Goal: Task Accomplishment & Management: Manage account settings

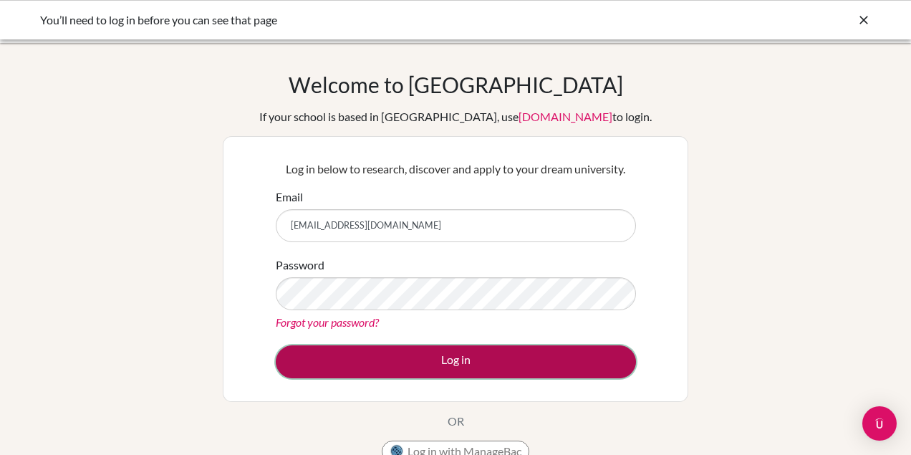
click at [421, 358] on button "Log in" at bounding box center [456, 361] width 360 height 33
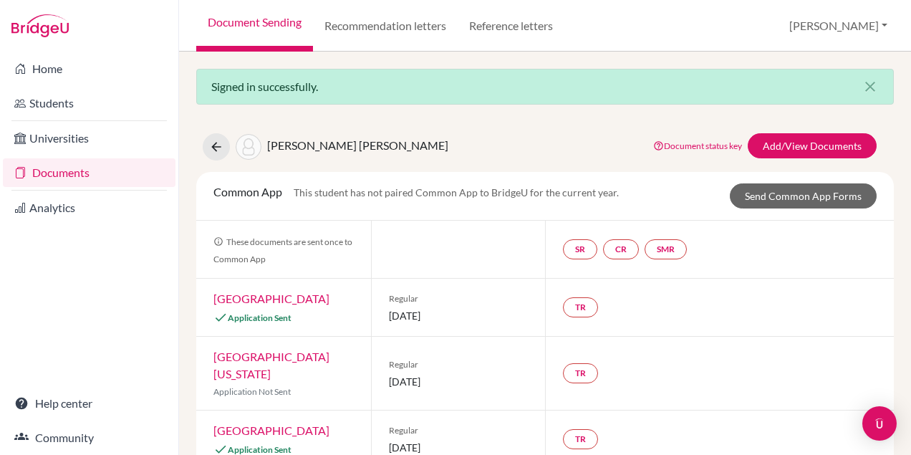
click at [93, 173] on link "Documents" at bounding box center [89, 172] width 173 height 29
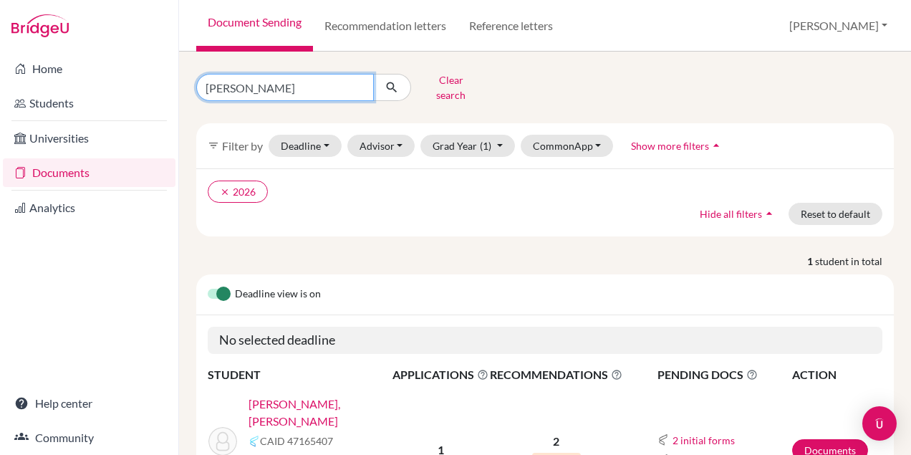
click at [360, 81] on input "tomas" at bounding box center [285, 87] width 178 height 27
click at [325, 80] on input "Find student by name..." at bounding box center [285, 87] width 178 height 27
type input "pedro"
click button "submit" at bounding box center [392, 87] width 38 height 27
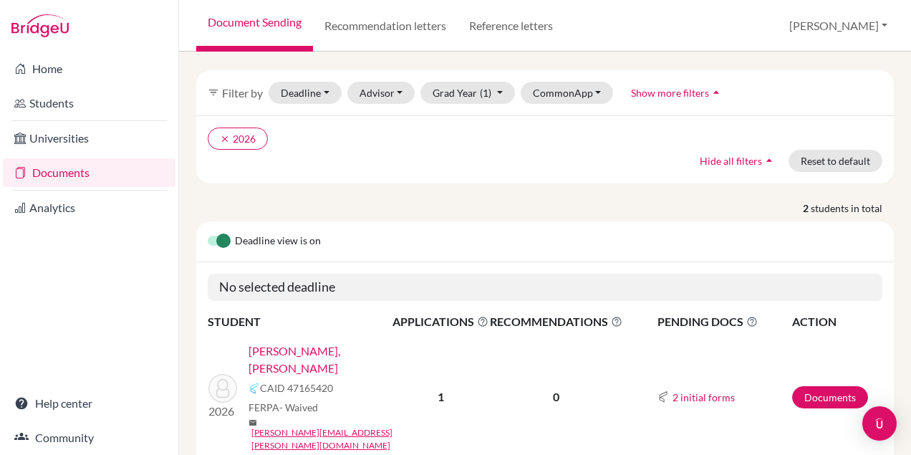
scroll to position [37, 0]
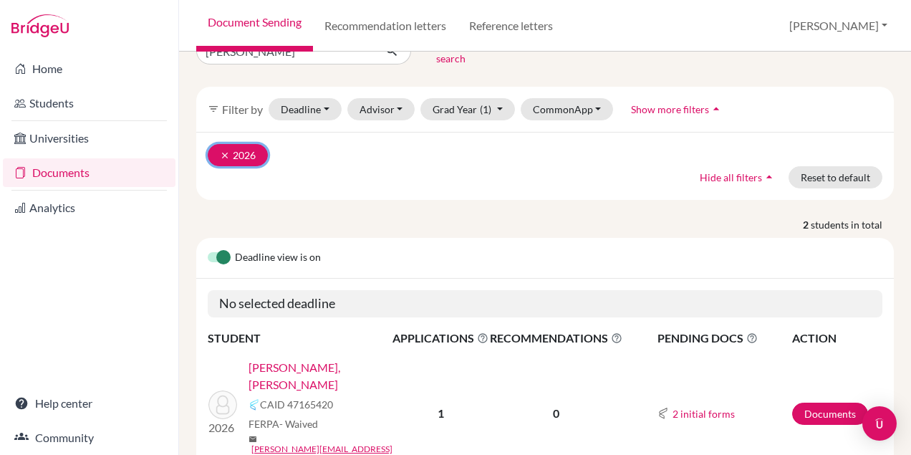
click at [222, 150] on icon "clear" at bounding box center [225, 155] width 10 height 10
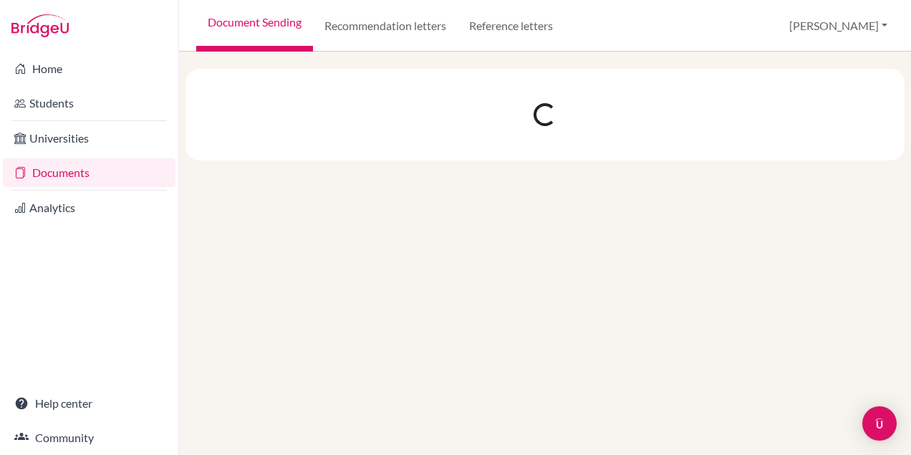
scroll to position [0, 0]
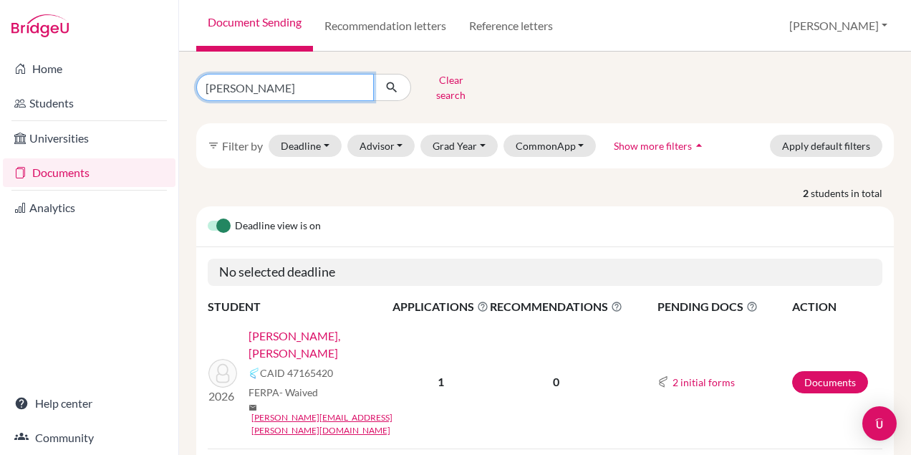
click at [304, 87] on input "pedro" at bounding box center [285, 87] width 178 height 27
click button "submit" at bounding box center [392, 87] width 38 height 27
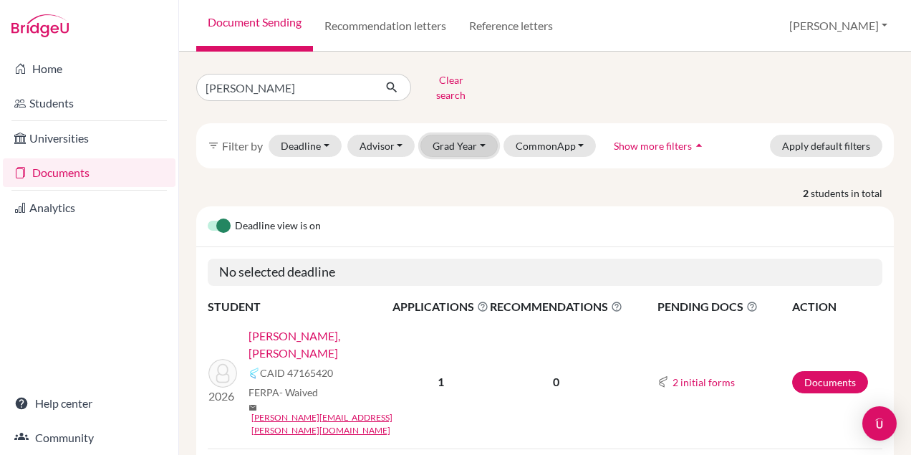
click at [475, 142] on button "Grad Year" at bounding box center [459, 146] width 77 height 22
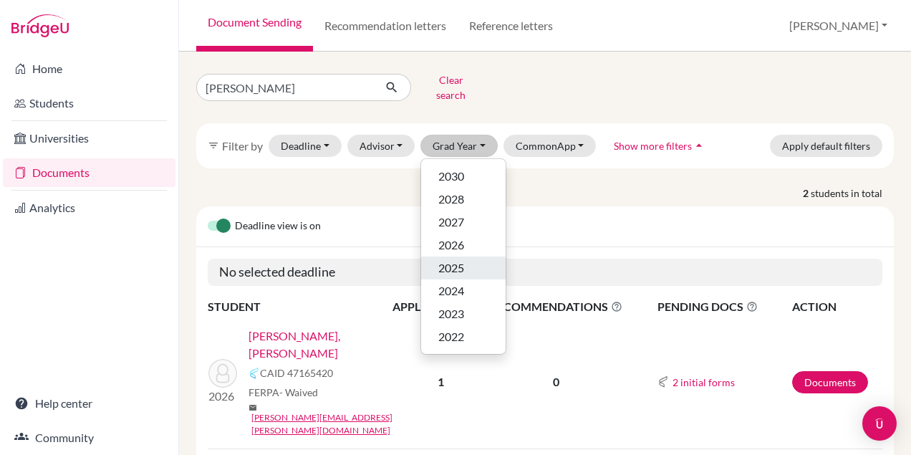
click at [459, 259] on span "2025" at bounding box center [452, 267] width 26 height 17
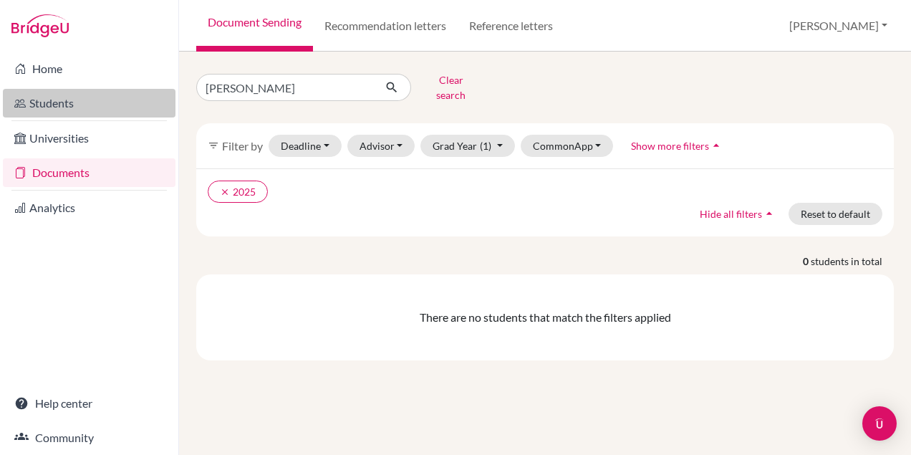
click at [55, 112] on link "Students" at bounding box center [89, 103] width 173 height 29
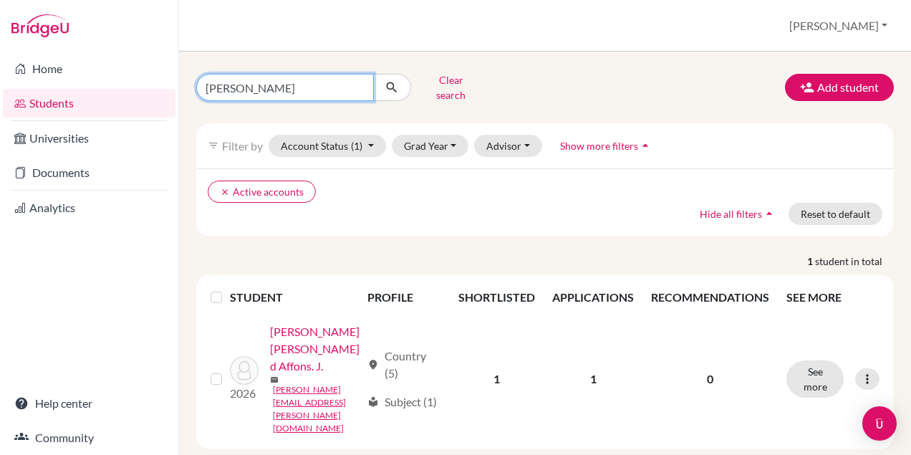
click at [274, 77] on input "james" at bounding box center [285, 87] width 178 height 27
type input "j"
type input "pedro"
click button "submit" at bounding box center [392, 87] width 38 height 27
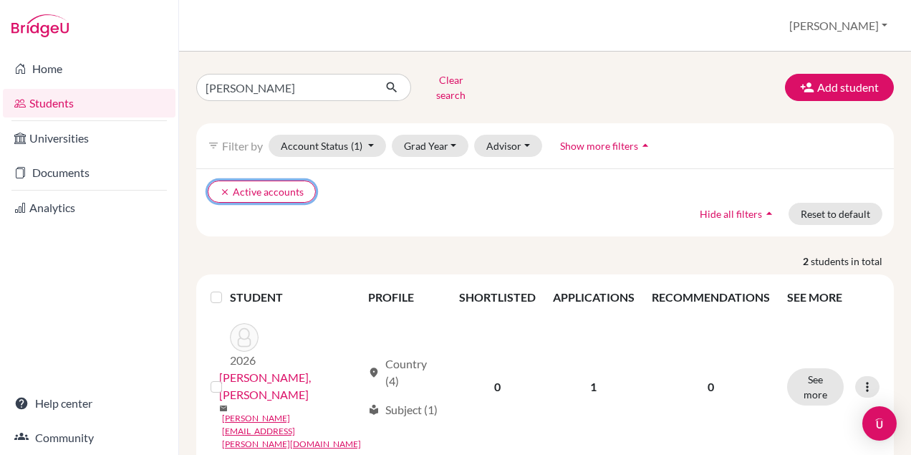
click at [224, 187] on icon "clear" at bounding box center [225, 192] width 10 height 10
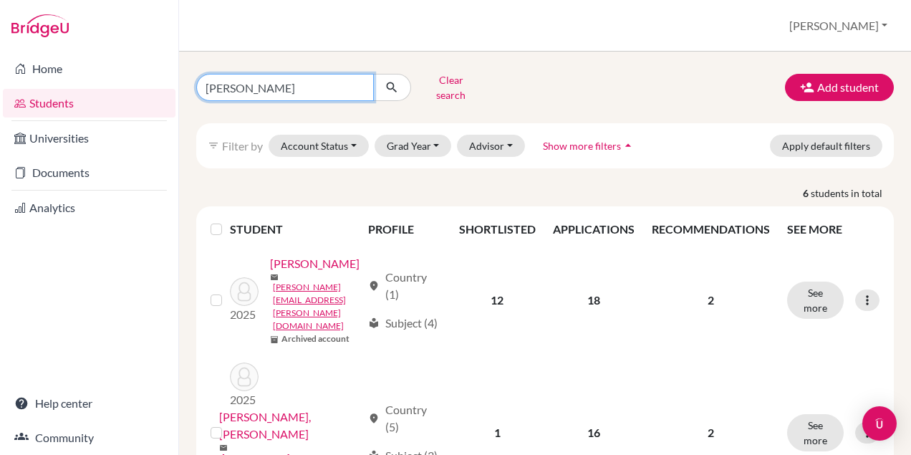
click at [355, 80] on input "pedro" at bounding box center [285, 87] width 178 height 27
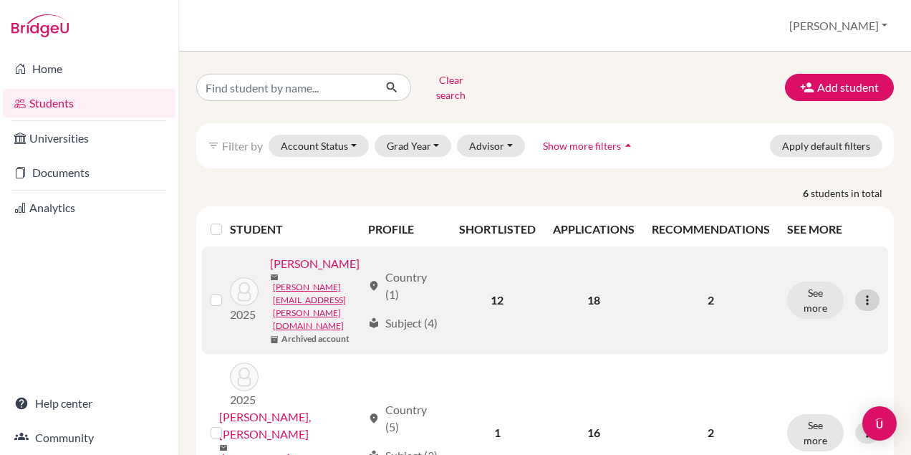
click at [866, 293] on icon at bounding box center [868, 300] width 14 height 14
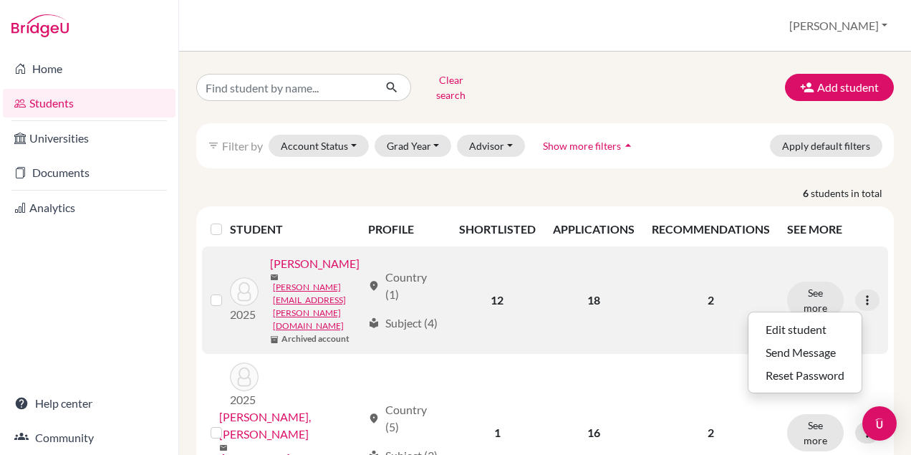
click at [270, 272] on link "Almeida, Pedro" at bounding box center [315, 263] width 90 height 17
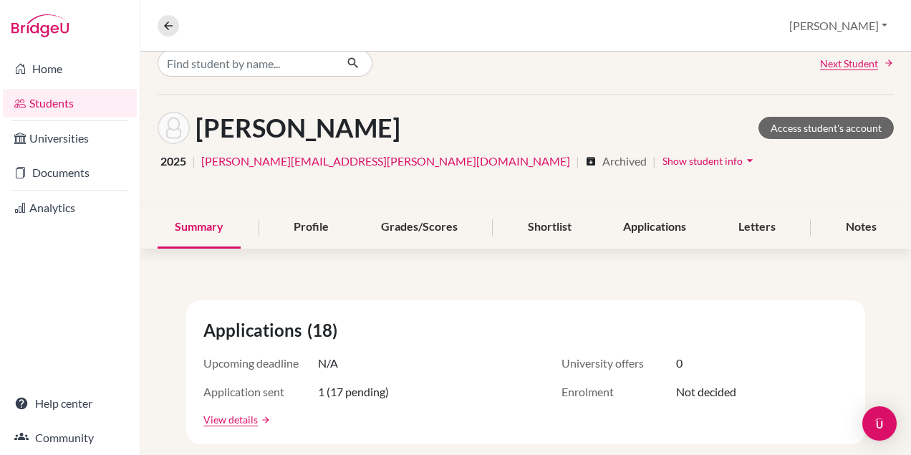
scroll to position [28, 0]
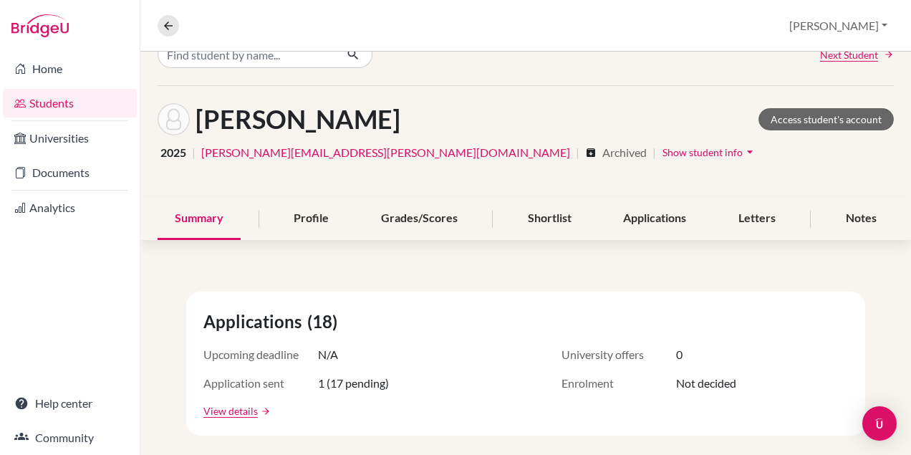
click at [653, 156] on span "Archived" at bounding box center [655, 152] width 4 height 17
click at [743, 152] on icon "arrow_drop_down" at bounding box center [750, 152] width 14 height 14
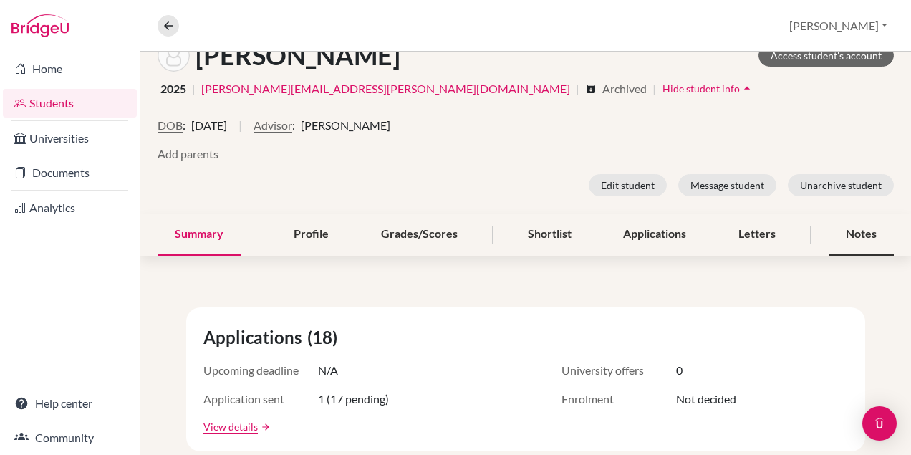
scroll to position [102, 0]
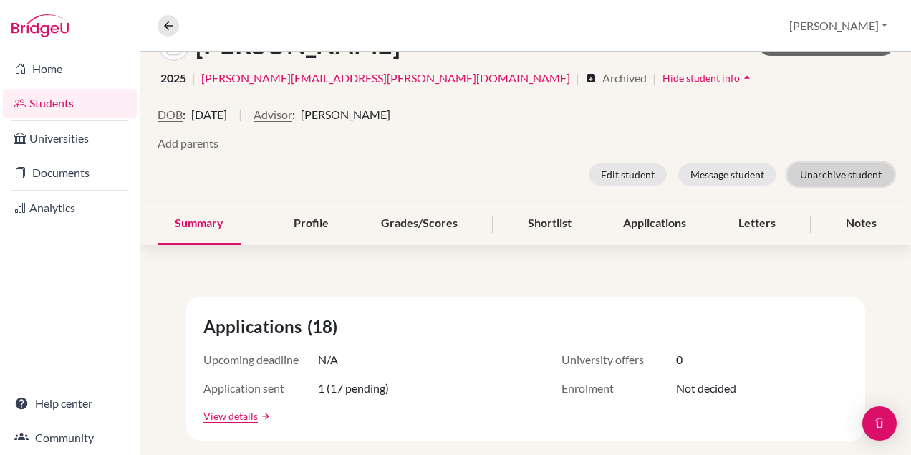
click at [832, 166] on button "Unarchive student" at bounding box center [841, 174] width 106 height 22
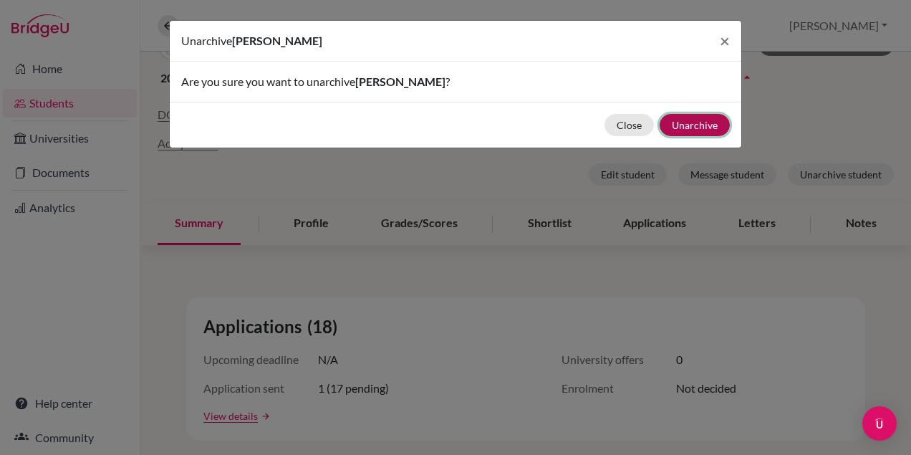
click at [709, 121] on button "Unarchive" at bounding box center [695, 125] width 70 height 22
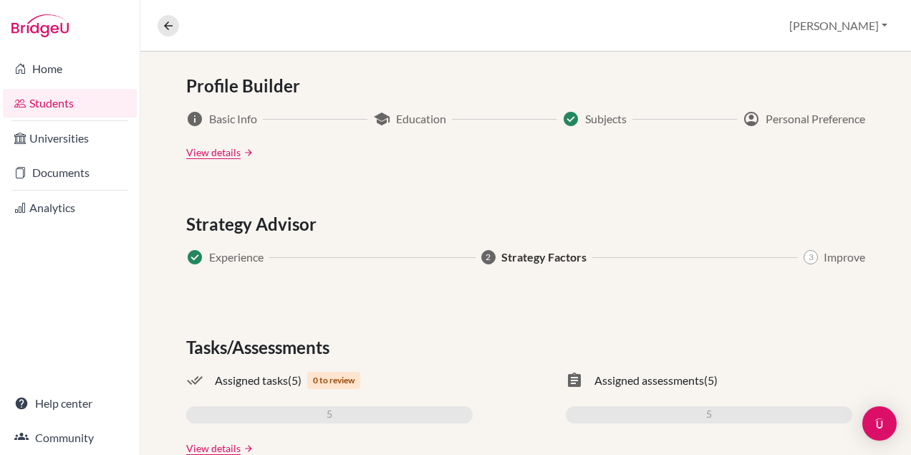
scroll to position [0, 0]
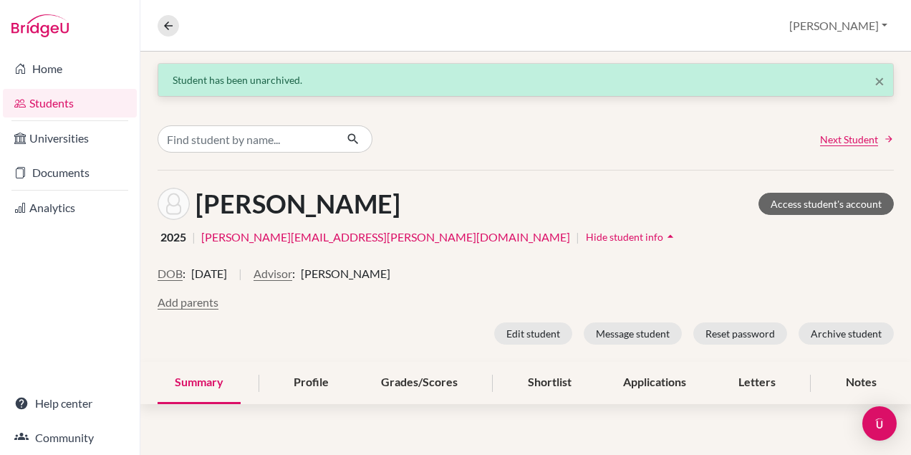
click at [43, 97] on link "Students" at bounding box center [70, 103] width 134 height 29
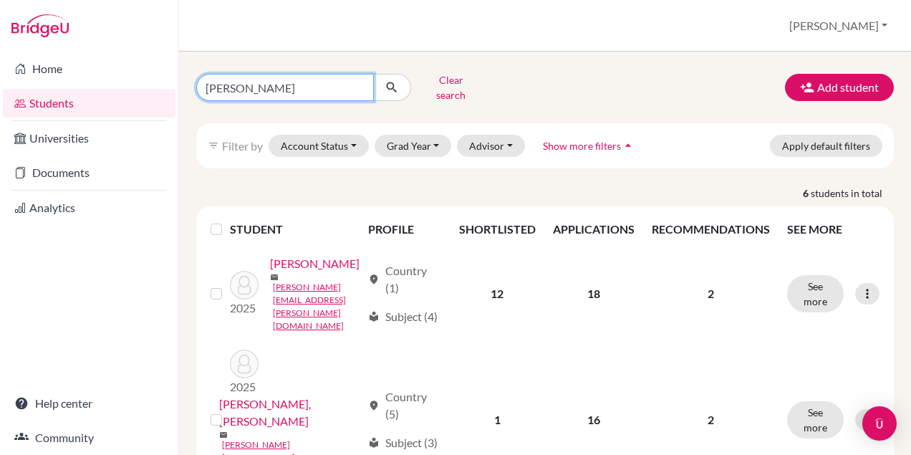
click at [295, 89] on input "[PERSON_NAME]" at bounding box center [285, 87] width 178 height 27
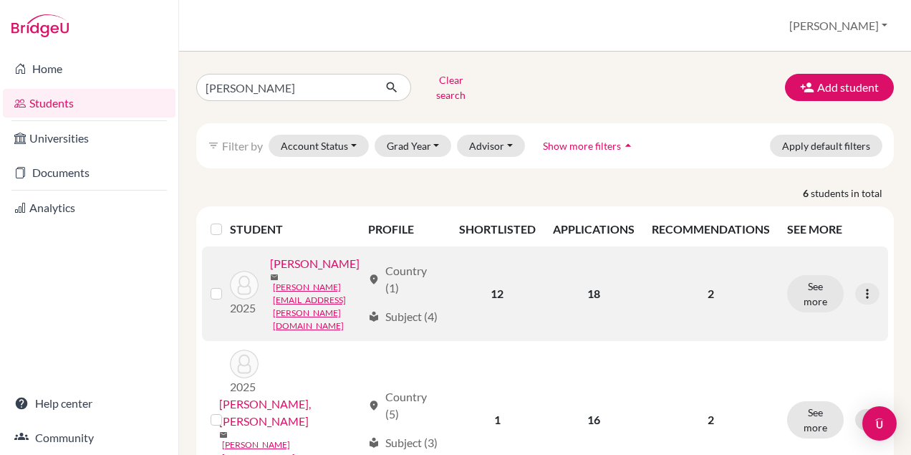
click at [270, 272] on link "[PERSON_NAME]" at bounding box center [315, 263] width 90 height 17
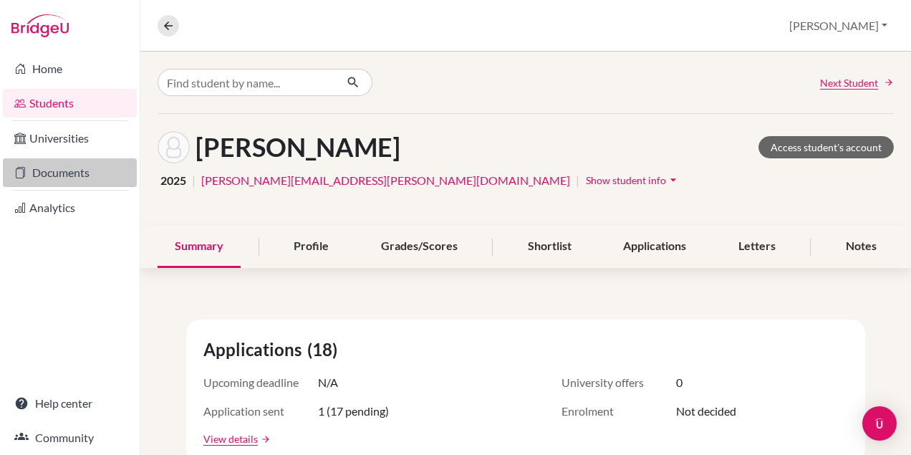
click at [57, 180] on link "Documents" at bounding box center [70, 172] width 134 height 29
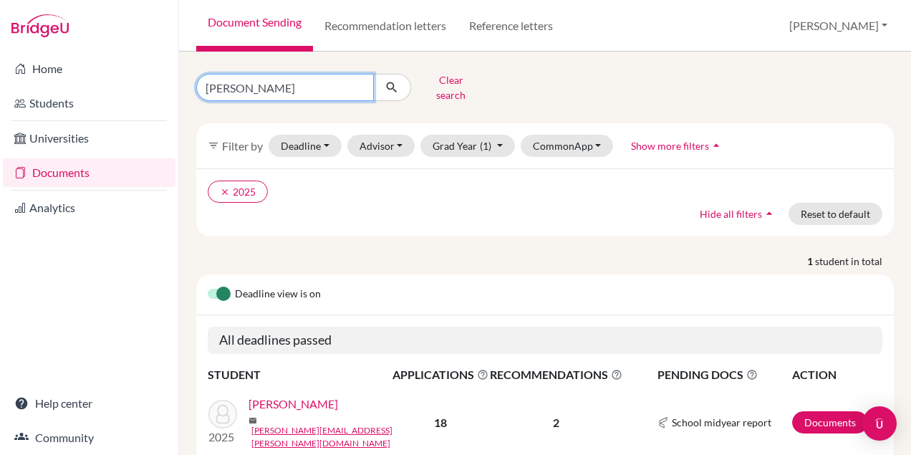
click at [258, 95] on input "[PERSON_NAME]" at bounding box center [285, 87] width 178 height 27
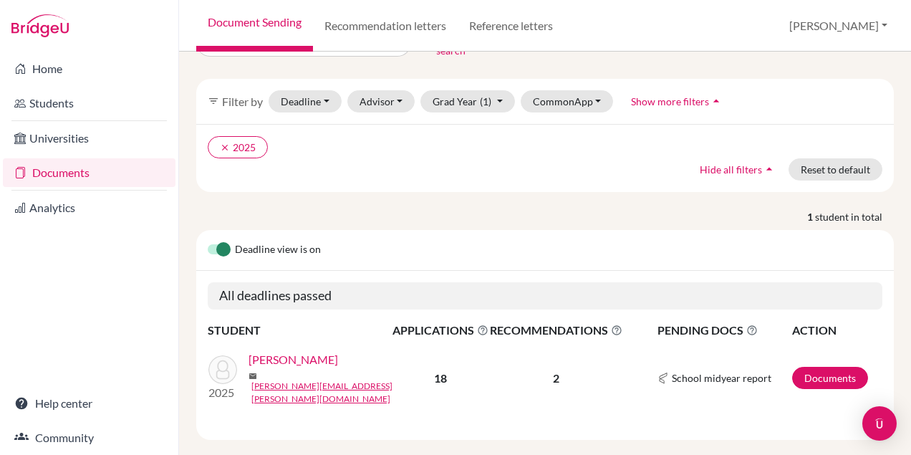
click at [284, 352] on link "[PERSON_NAME]" at bounding box center [294, 359] width 90 height 17
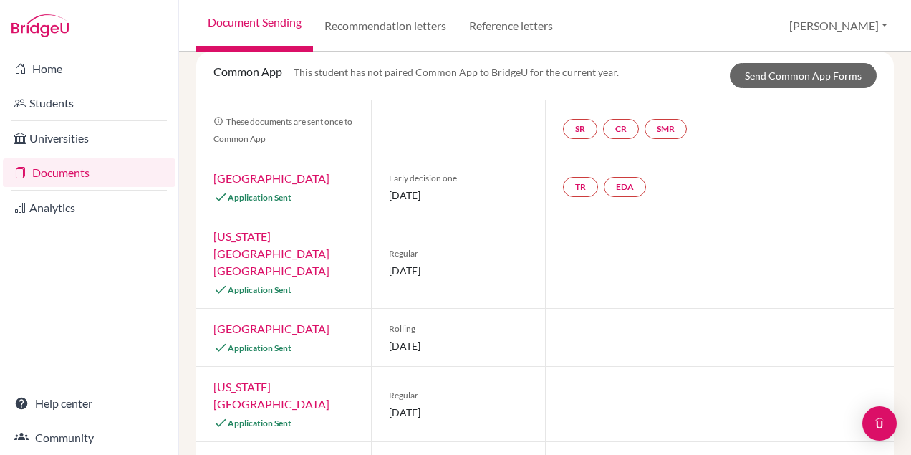
scroll to position [74, 0]
click at [814, 73] on link "Send Common App Forms" at bounding box center [803, 74] width 147 height 25
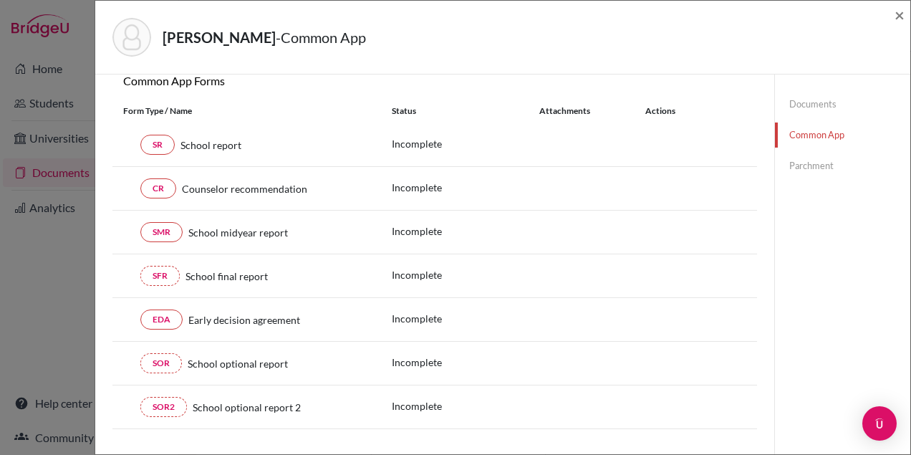
scroll to position [59, 0]
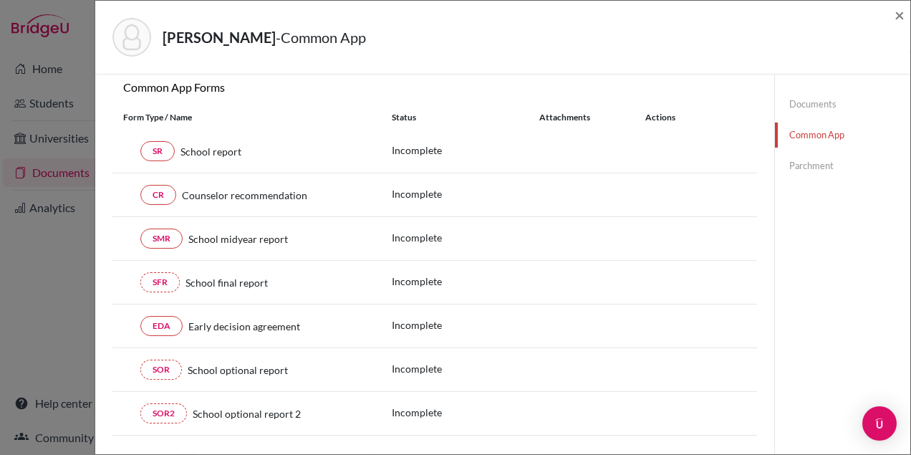
click at [810, 169] on link "Parchment" at bounding box center [842, 165] width 135 height 25
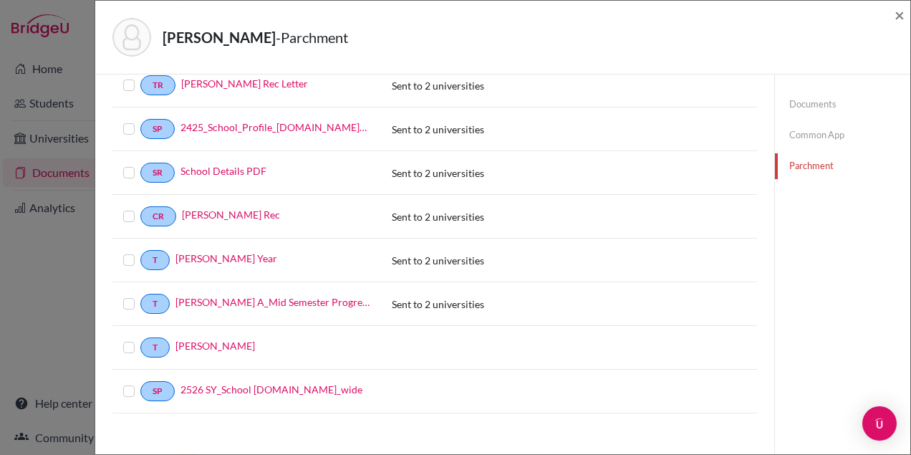
scroll to position [174, 0]
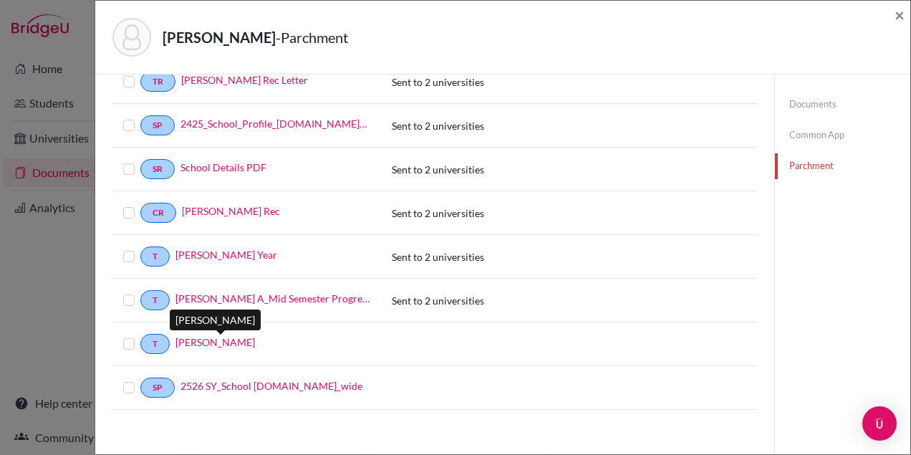
click at [205, 345] on link "Pedro Almeida_Final" at bounding box center [216, 342] width 80 height 15
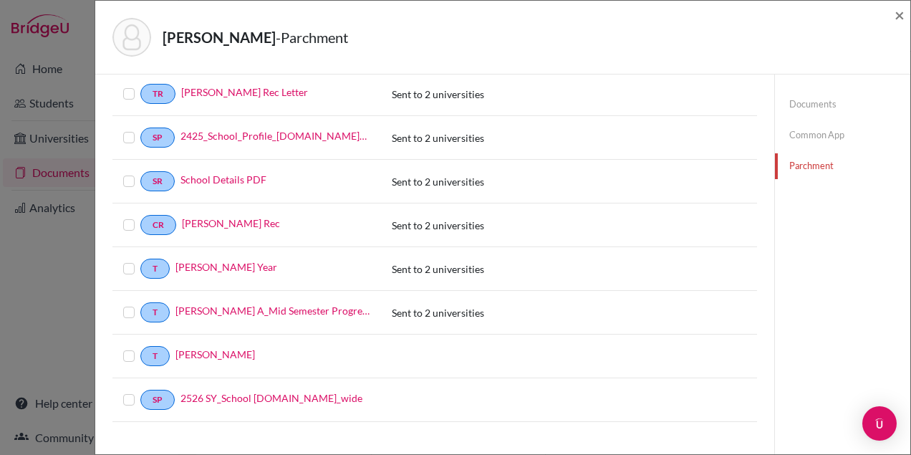
scroll to position [181, 0]
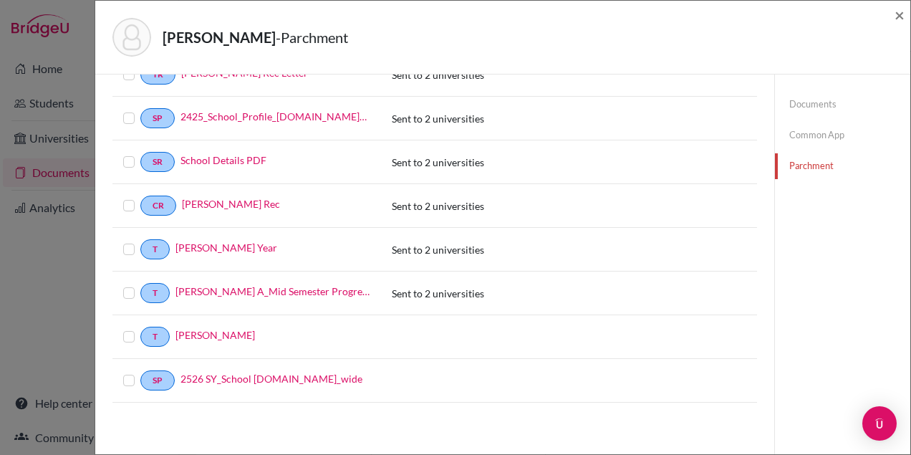
click at [140, 328] on label at bounding box center [140, 328] width 0 height 0
click at [0, 0] on input "checkbox" at bounding box center [0, 0] width 0 height 0
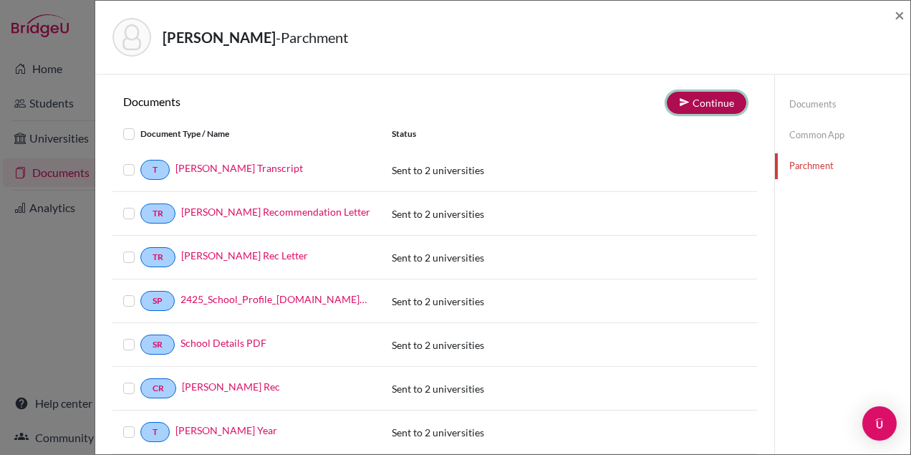
click at [707, 102] on button "Continue" at bounding box center [707, 103] width 80 height 22
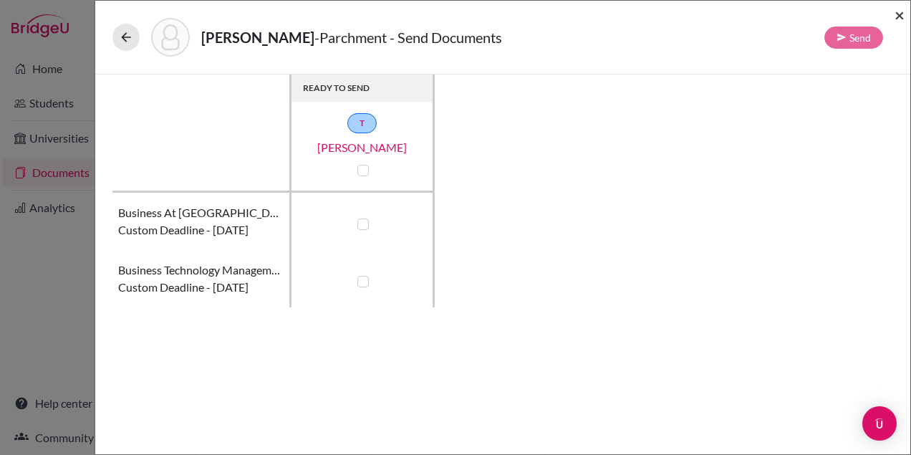
click at [895, 16] on span "×" at bounding box center [900, 14] width 10 height 21
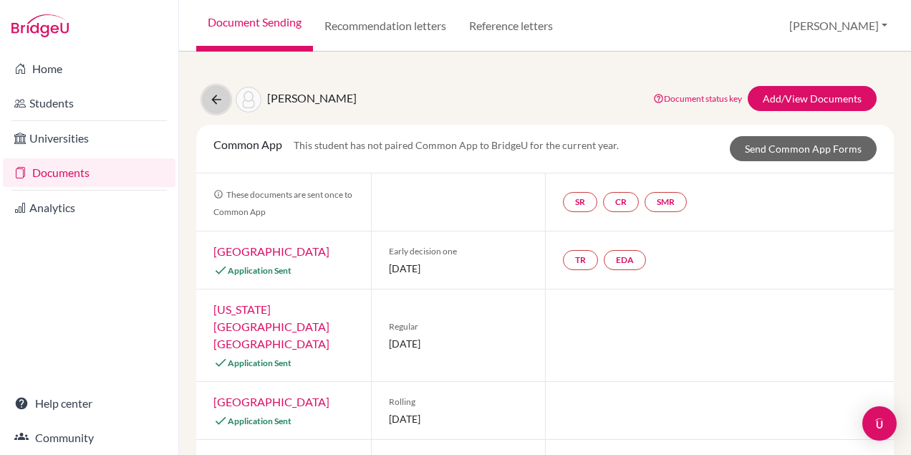
click at [214, 100] on icon at bounding box center [216, 99] width 14 height 14
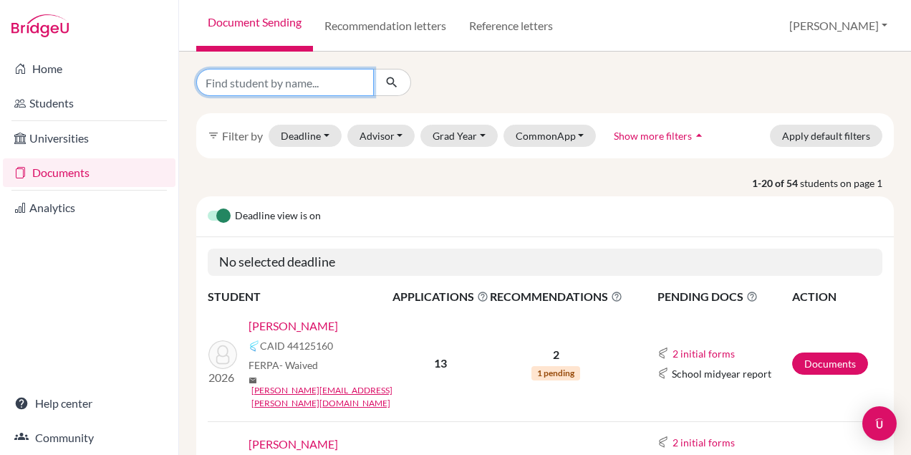
click at [324, 88] on input "Find student by name..." at bounding box center [285, 82] width 178 height 27
type input "[PERSON_NAME]"
click button "submit" at bounding box center [392, 82] width 38 height 27
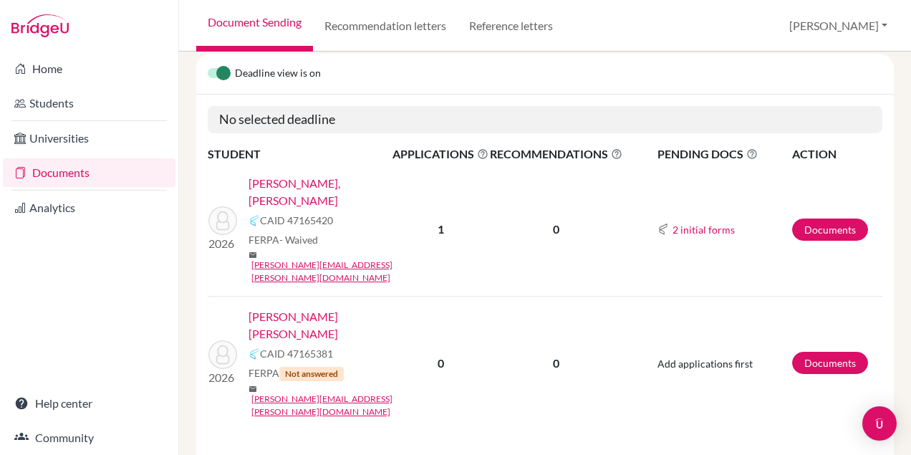
scroll to position [257, 0]
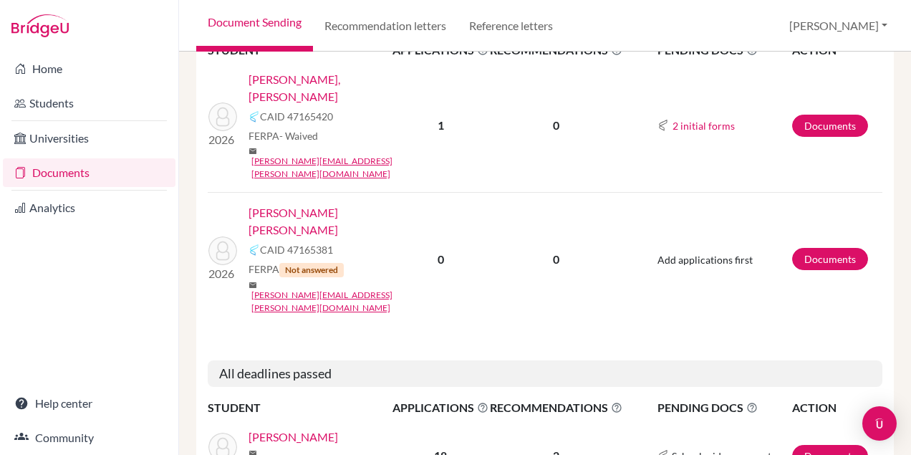
click at [308, 428] on link "[PERSON_NAME]" at bounding box center [294, 436] width 90 height 17
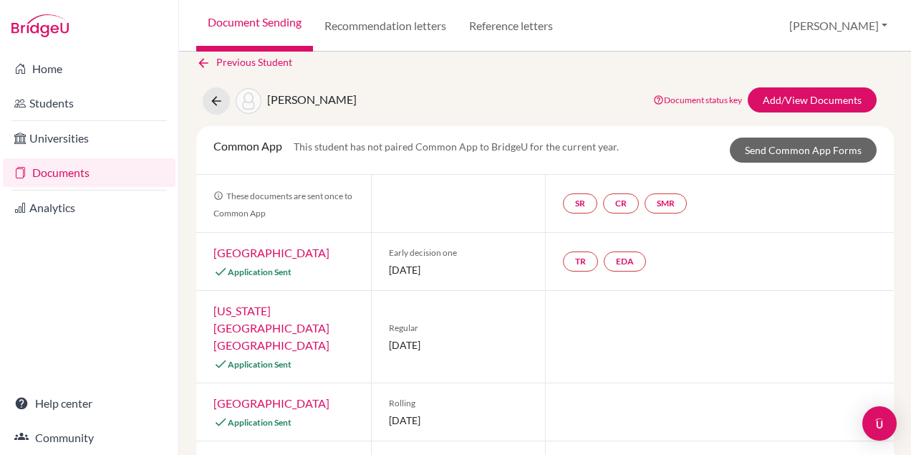
scroll to position [13, 0]
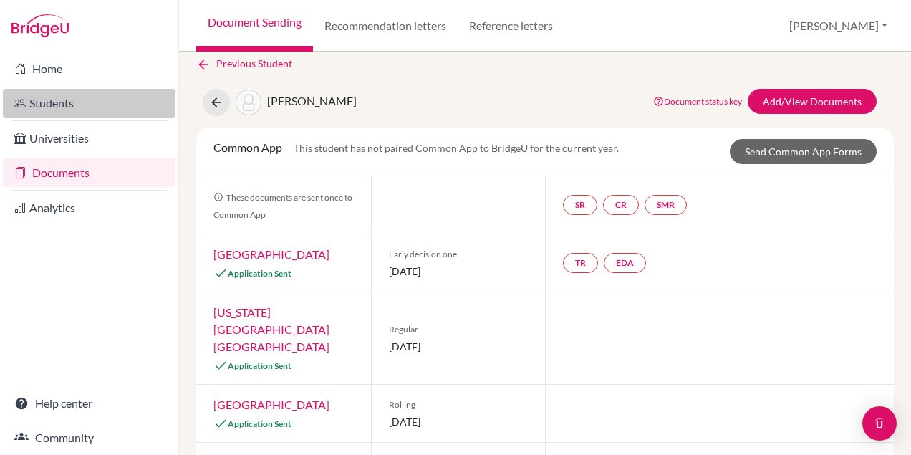
click at [52, 104] on link "Students" at bounding box center [89, 103] width 173 height 29
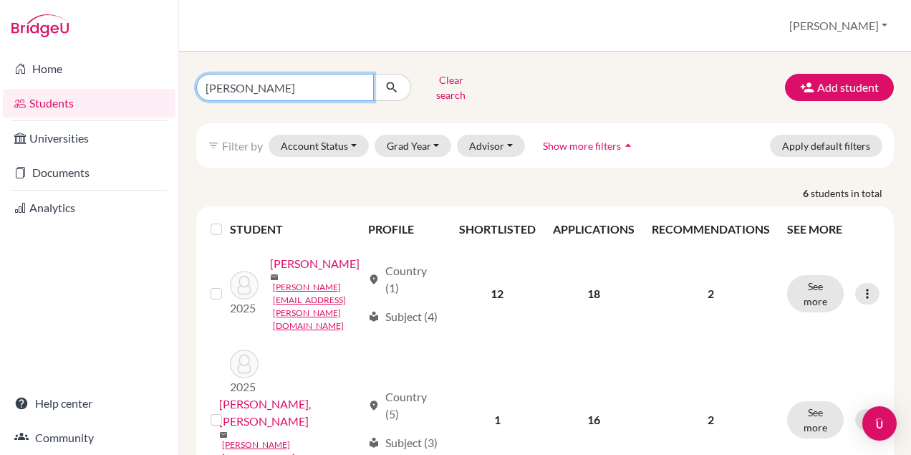
click at [302, 82] on input "[PERSON_NAME]" at bounding box center [285, 87] width 178 height 27
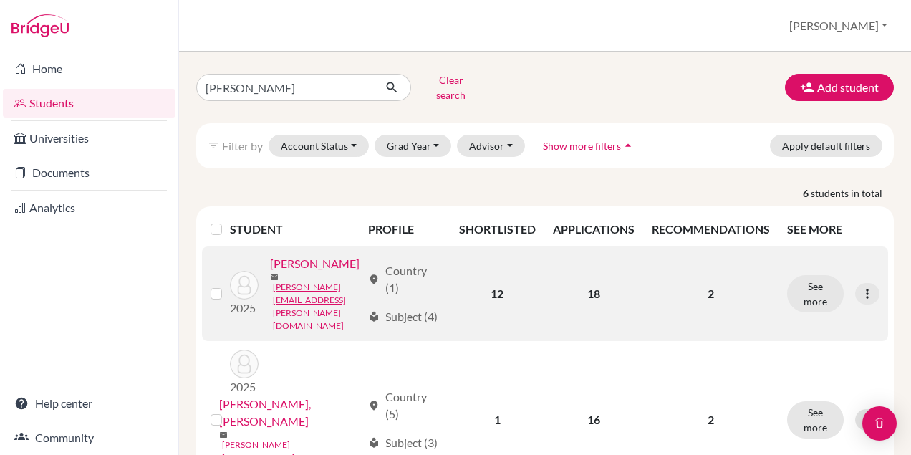
click at [270, 272] on link "[PERSON_NAME]" at bounding box center [315, 263] width 90 height 17
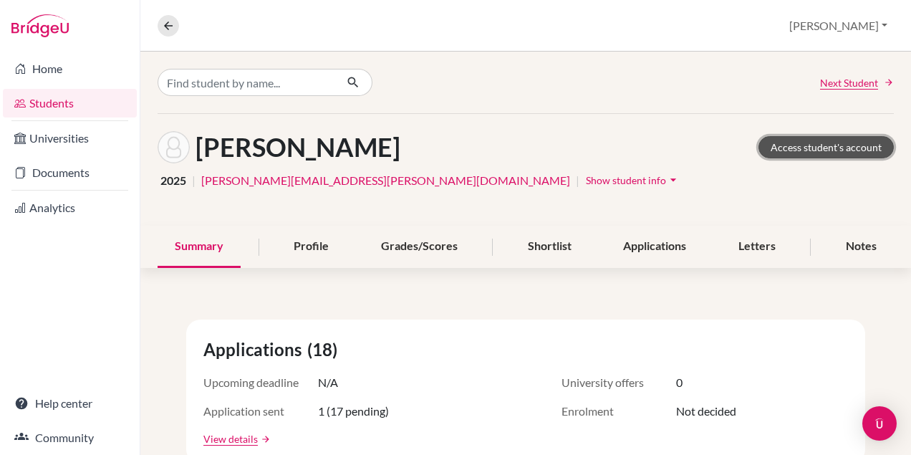
click at [821, 145] on link "Access student's account" at bounding box center [826, 147] width 135 height 22
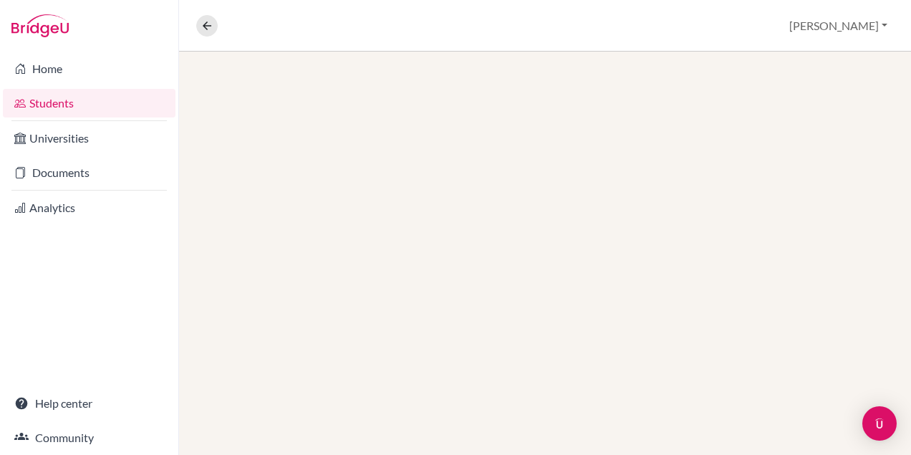
click at [69, 173] on link "Documents" at bounding box center [89, 172] width 173 height 29
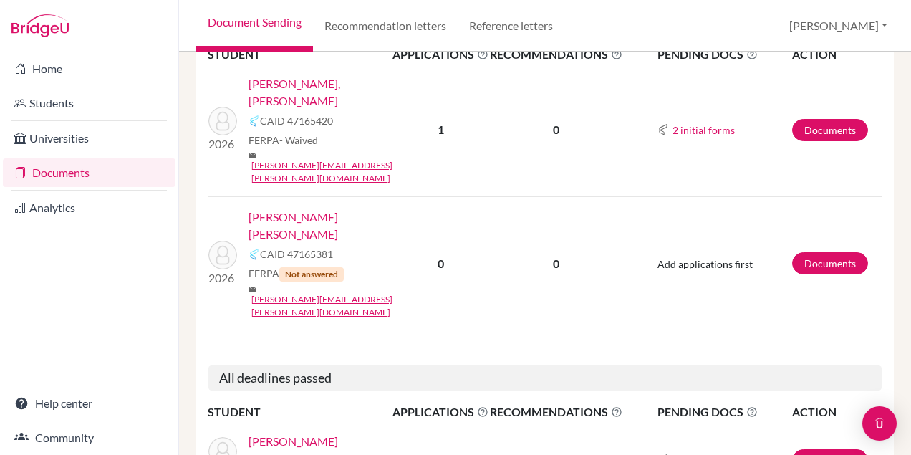
scroll to position [257, 0]
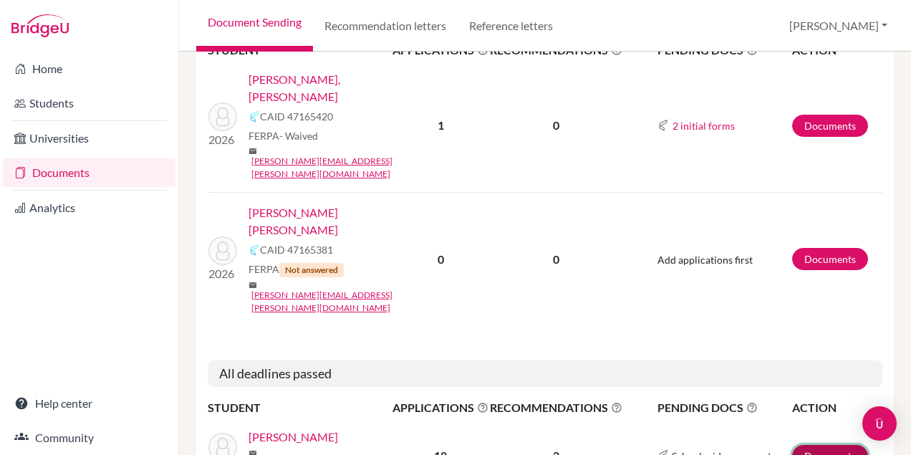
click at [814, 445] on link "Documents" at bounding box center [831, 456] width 76 height 22
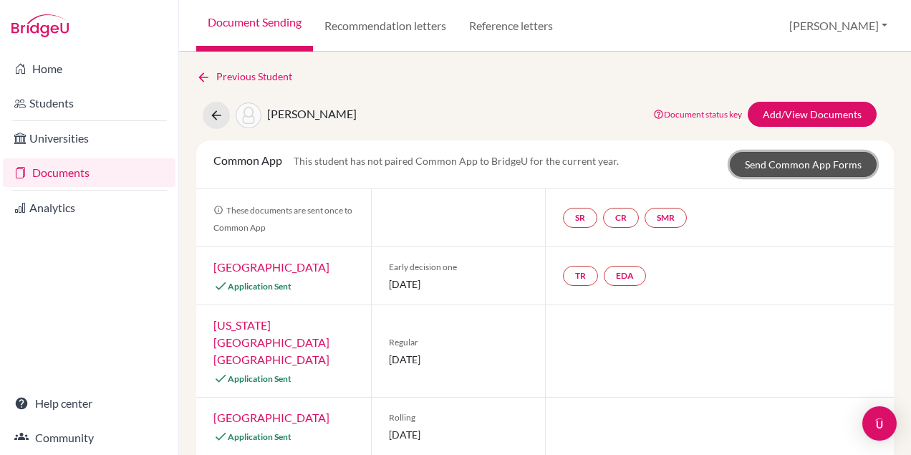
click at [824, 162] on link "Send Common App Forms" at bounding box center [803, 164] width 147 height 25
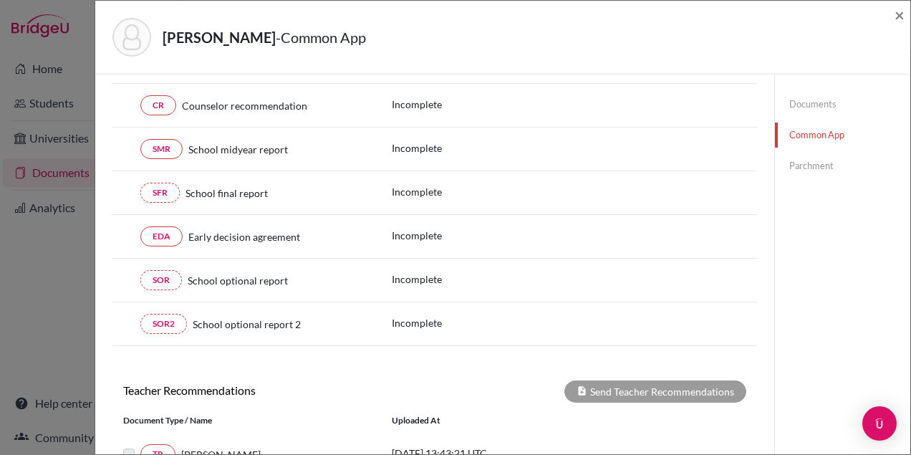
scroll to position [143, 0]
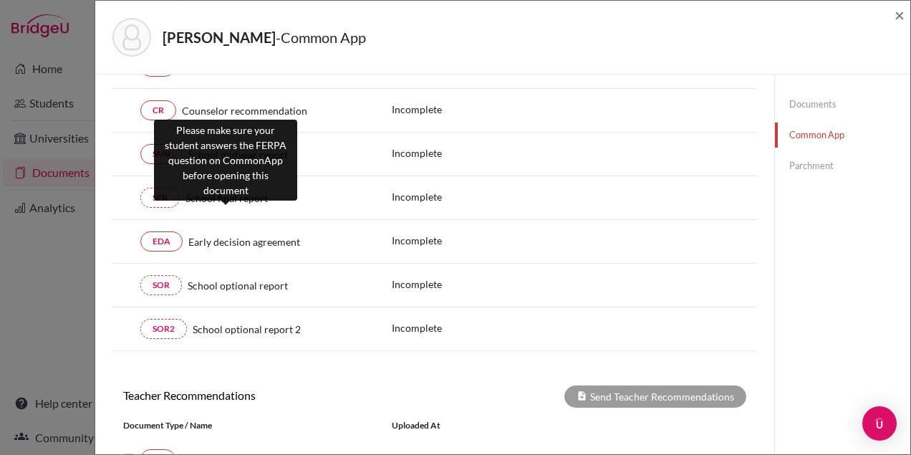
click at [221, 196] on span "School final report" at bounding box center [227, 198] width 82 height 15
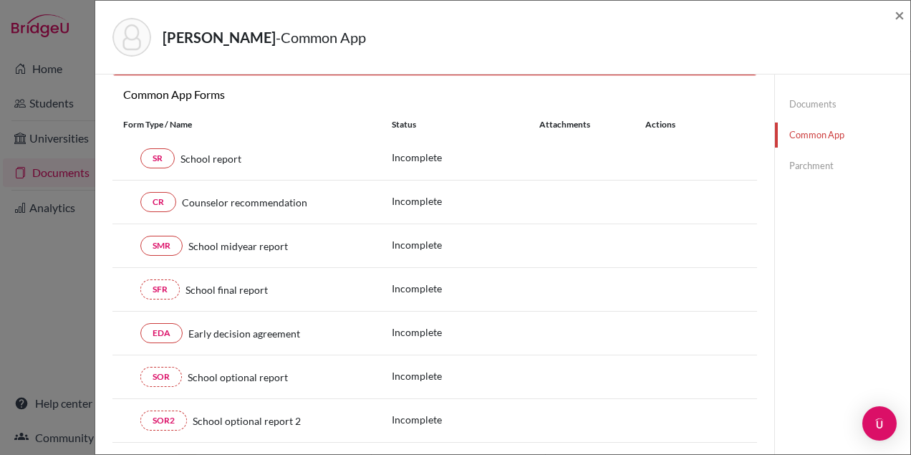
scroll to position [0, 0]
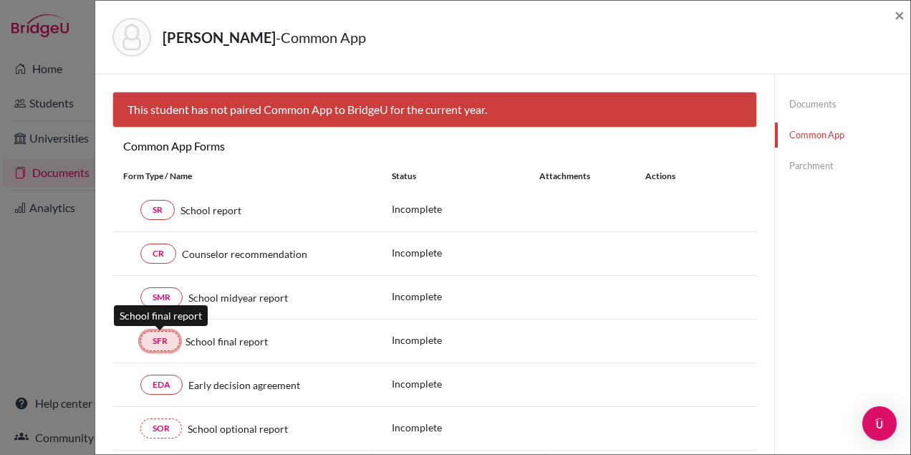
click at [160, 341] on link "SFR" at bounding box center [159, 341] width 39 height 20
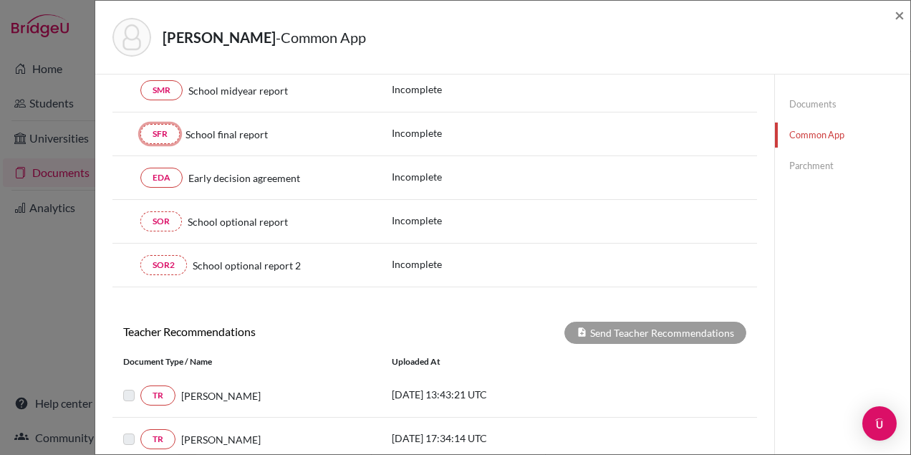
scroll to position [206, 0]
click at [825, 110] on link "Documents" at bounding box center [842, 104] width 135 height 25
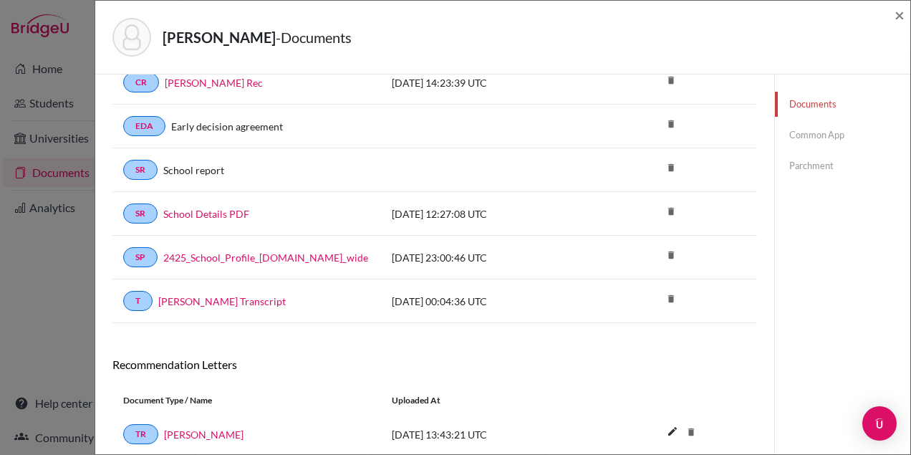
scroll to position [392, 0]
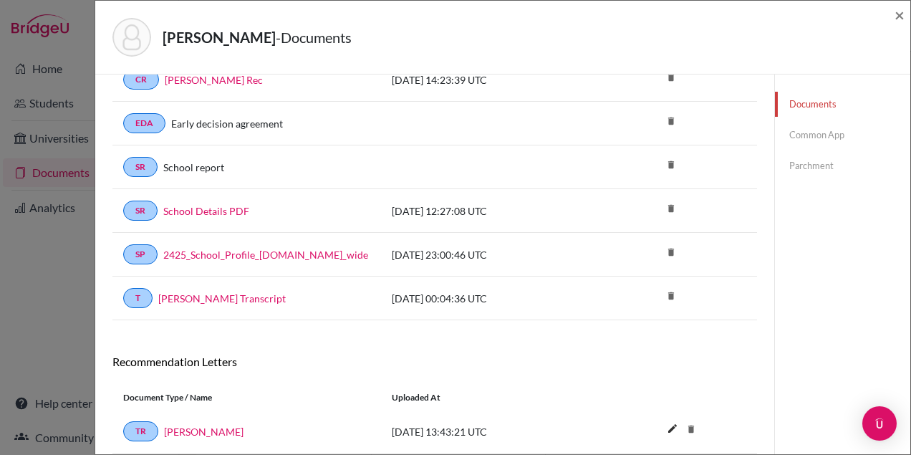
click at [825, 169] on link "Parchment" at bounding box center [842, 165] width 135 height 25
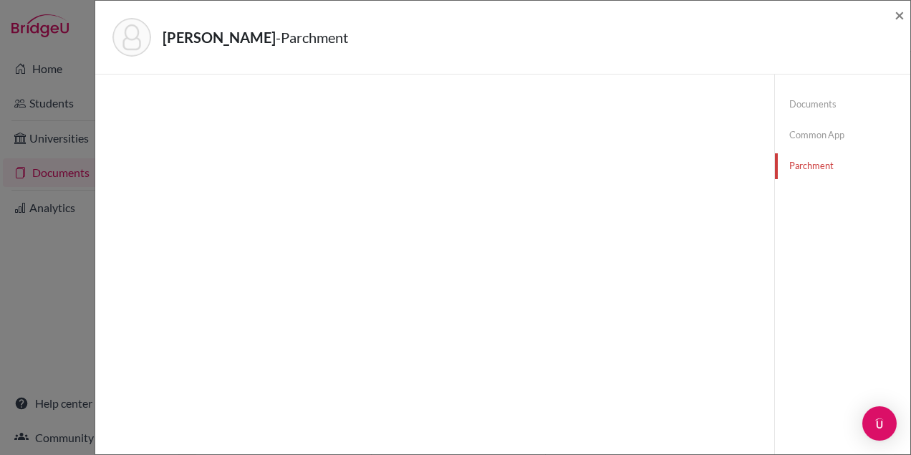
scroll to position [181, 0]
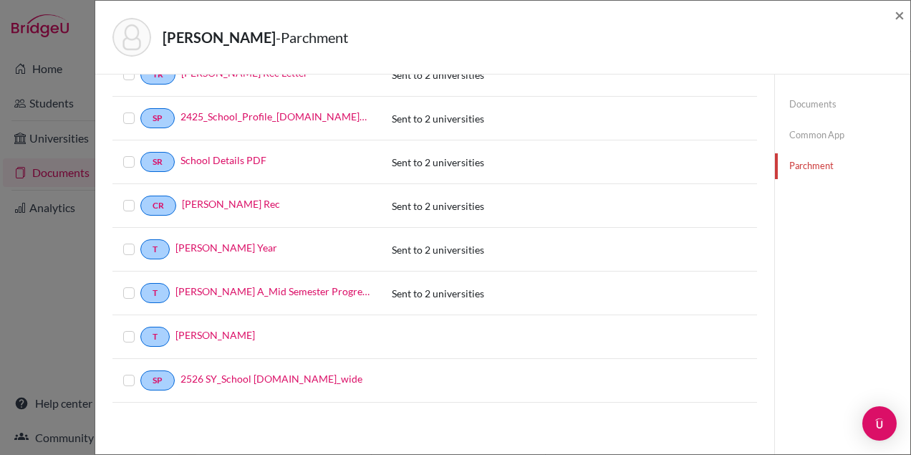
click at [140, 328] on label at bounding box center [140, 328] width 0 height 0
click at [0, 0] on input "checkbox" at bounding box center [0, 0] width 0 height 0
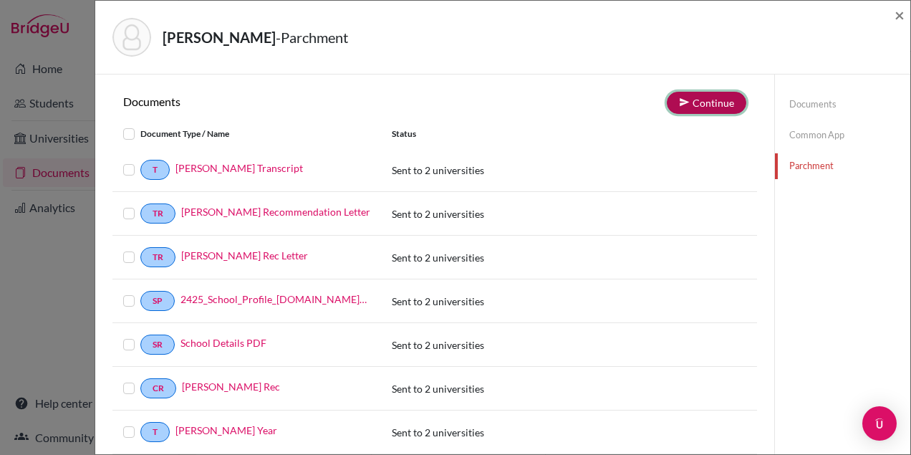
click at [719, 97] on button "Continue" at bounding box center [707, 103] width 80 height 22
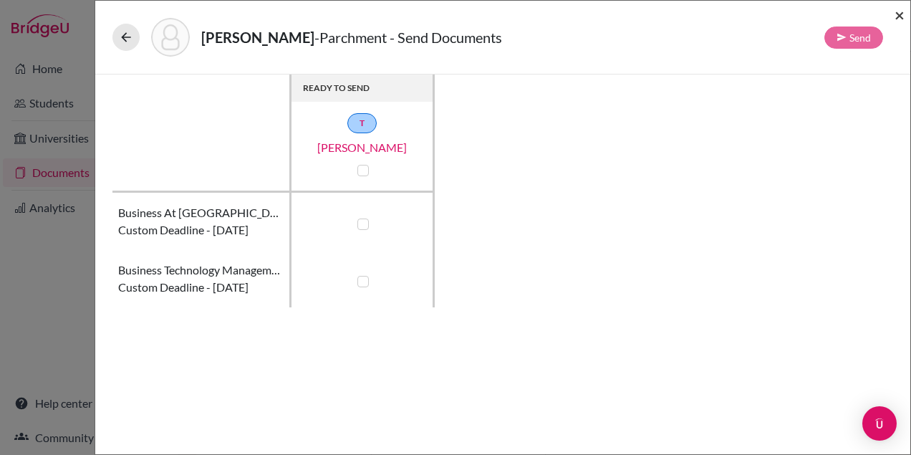
click at [897, 17] on span "×" at bounding box center [900, 14] width 10 height 21
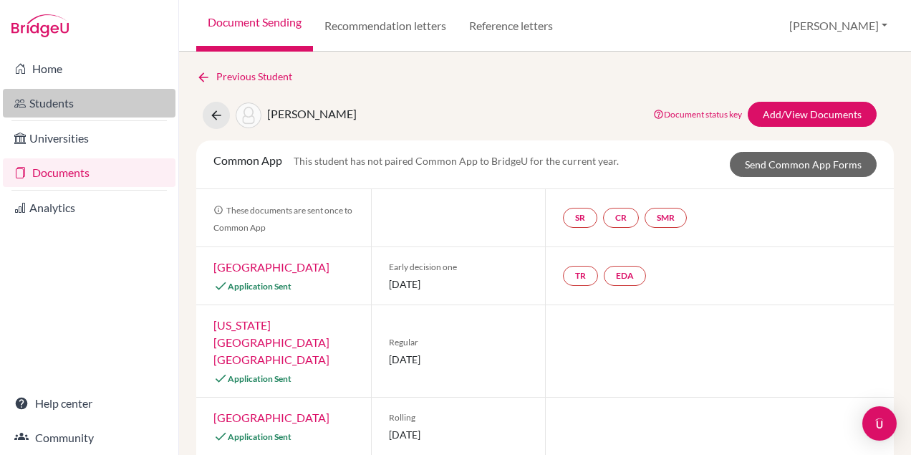
click at [46, 103] on link "Students" at bounding box center [89, 103] width 173 height 29
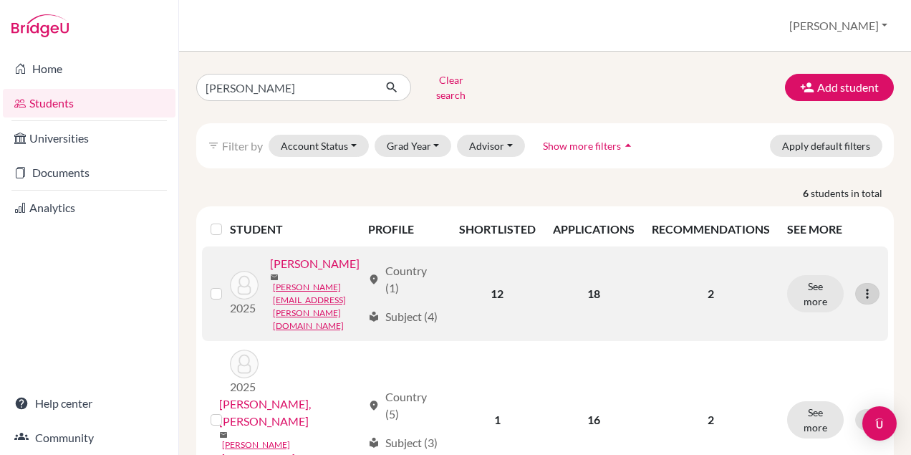
click at [878, 286] on div at bounding box center [868, 293] width 24 height 21
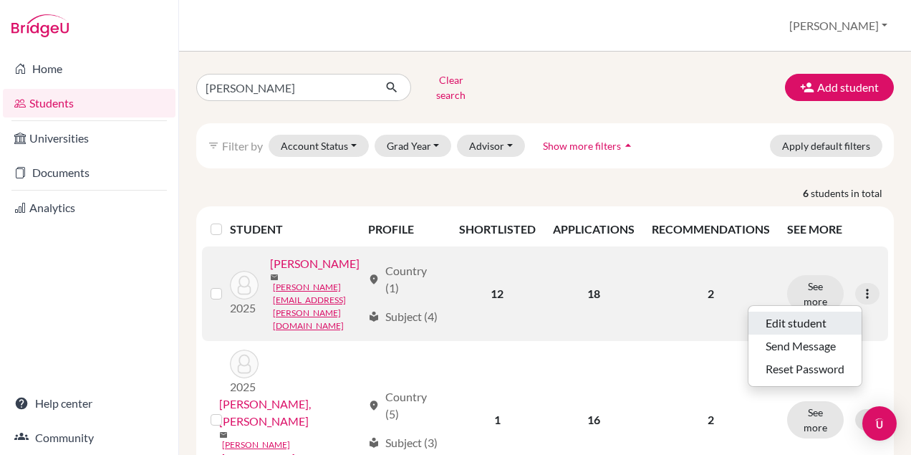
click at [819, 312] on button "Edit student" at bounding box center [805, 323] width 113 height 23
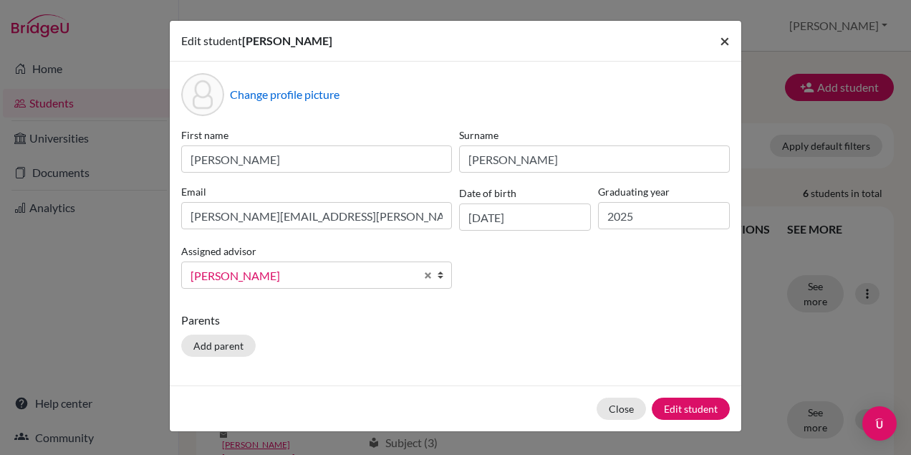
click at [722, 42] on span "×" at bounding box center [725, 40] width 10 height 21
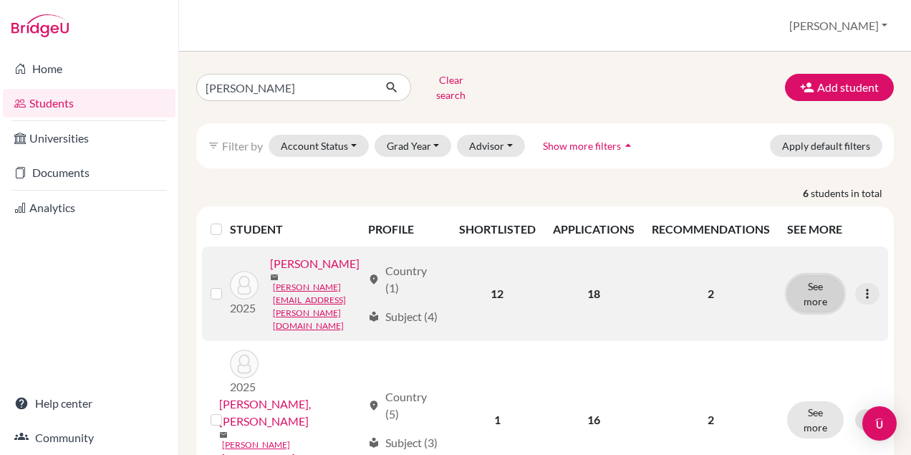
click at [818, 285] on button "See more" at bounding box center [815, 293] width 57 height 37
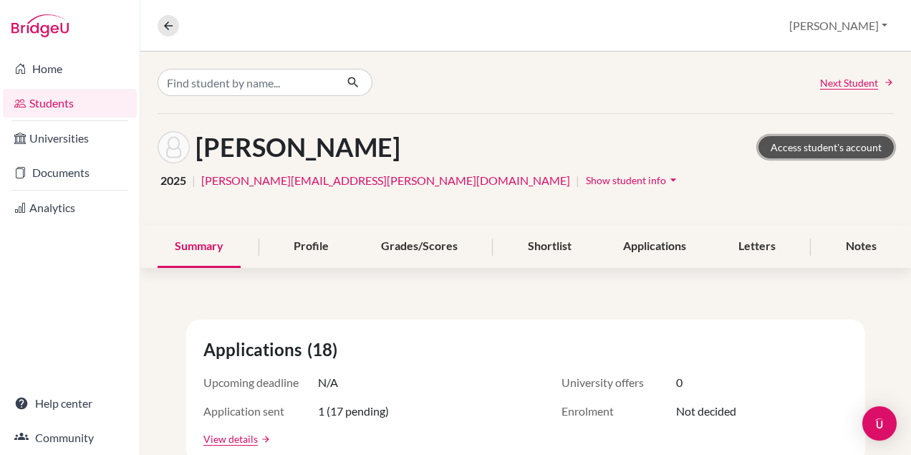
click at [835, 145] on link "Access student's account" at bounding box center [826, 147] width 135 height 22
